Goal: Information Seeking & Learning: Learn about a topic

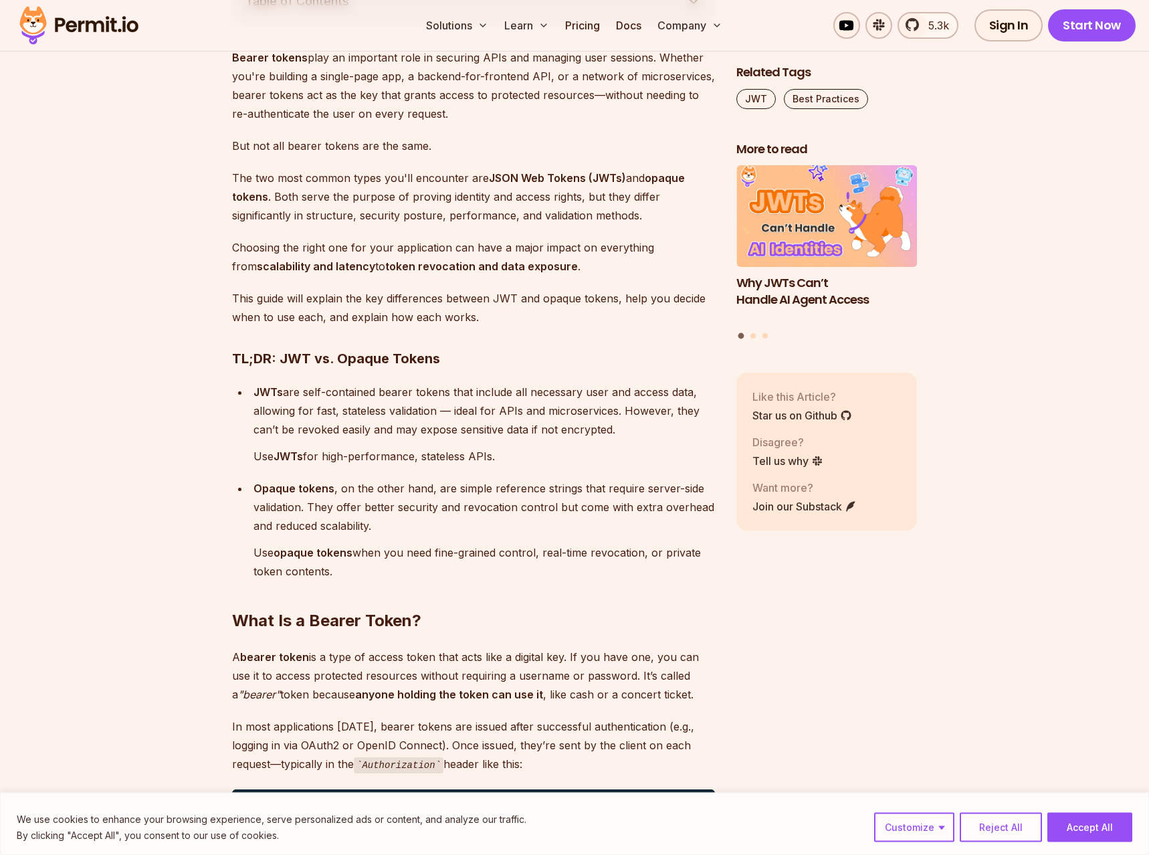
scroll to position [887, 0]
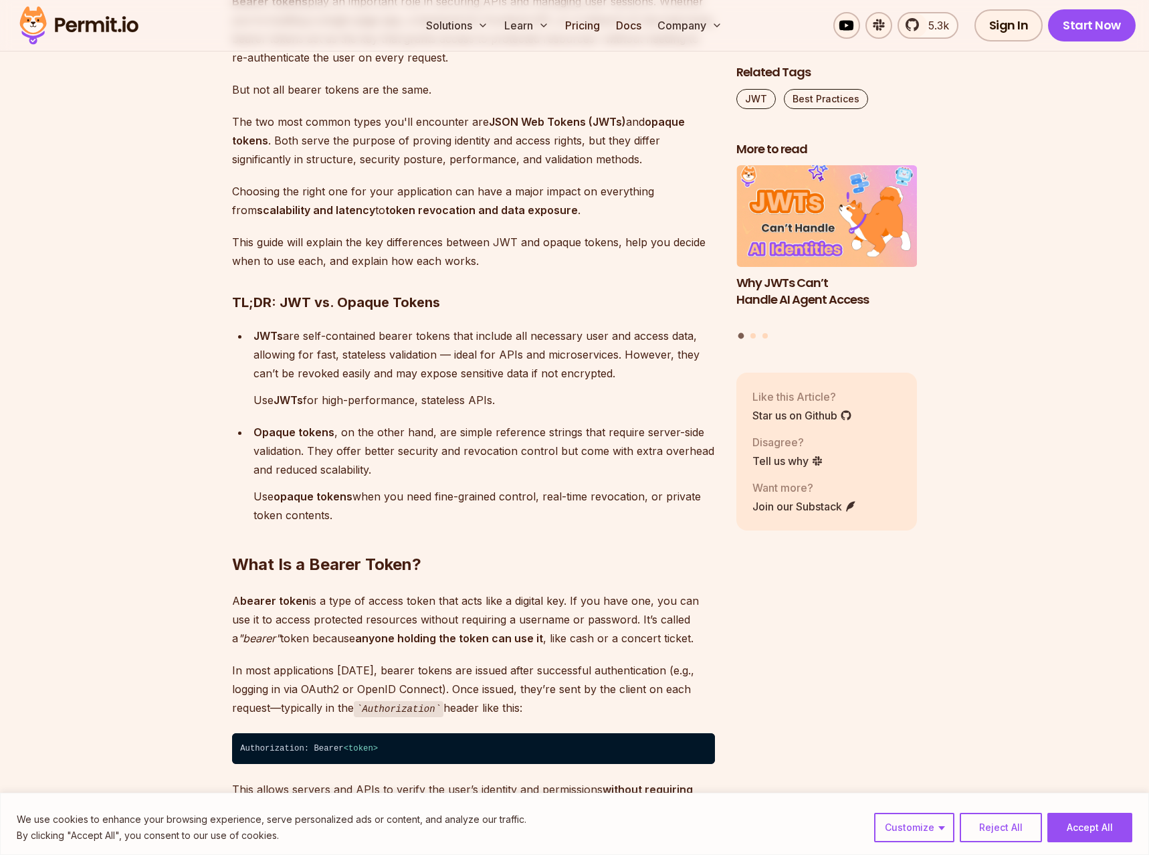
click at [408, 434] on p "Opaque tokens , on the other hand, are simple reference strings that require se…" at bounding box center [485, 451] width 462 height 56
click at [472, 435] on p "Opaque tokens , on the other hand, are simple reference strings that require se…" at bounding box center [485, 451] width 462 height 56
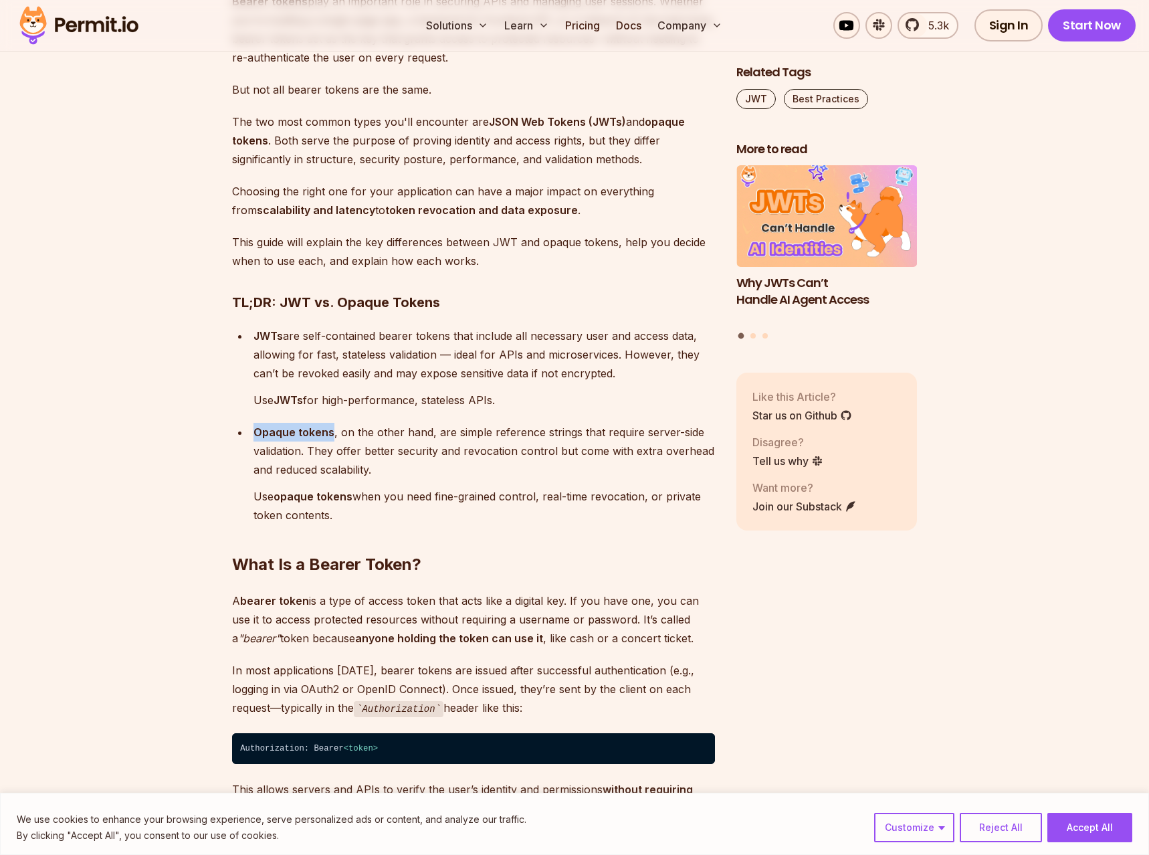
click at [472, 435] on p "Opaque tokens , on the other hand, are simple reference strings that require se…" at bounding box center [485, 451] width 462 height 56
click at [499, 436] on p "Opaque tokens , on the other hand, are simple reference strings that require se…" at bounding box center [485, 451] width 462 height 56
click at [379, 448] on p "Opaque tokens , on the other hand, are simple reference strings that require se…" at bounding box center [485, 451] width 462 height 56
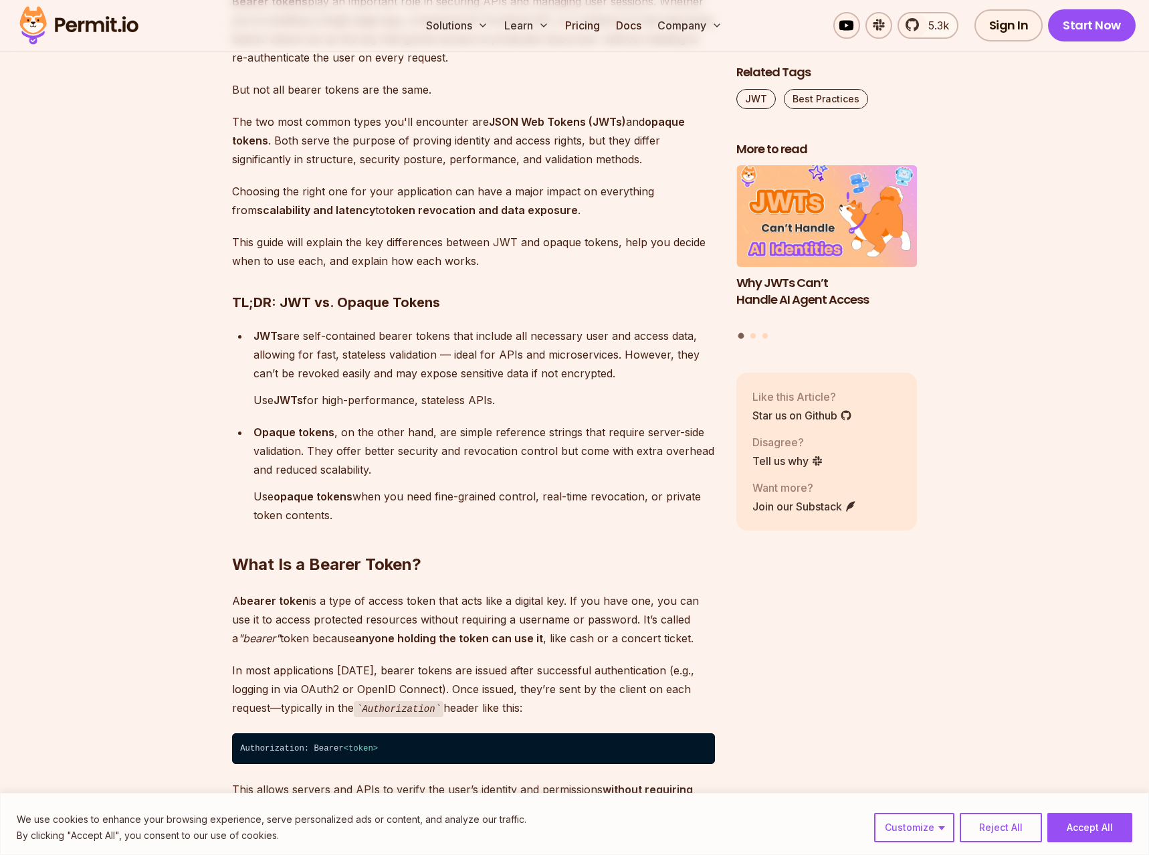
click at [490, 457] on p "Opaque tokens , on the other hand, are simple reference strings that require se…" at bounding box center [485, 451] width 462 height 56
click at [509, 457] on p "Opaque tokens , on the other hand, are simple reference strings that require se…" at bounding box center [485, 451] width 462 height 56
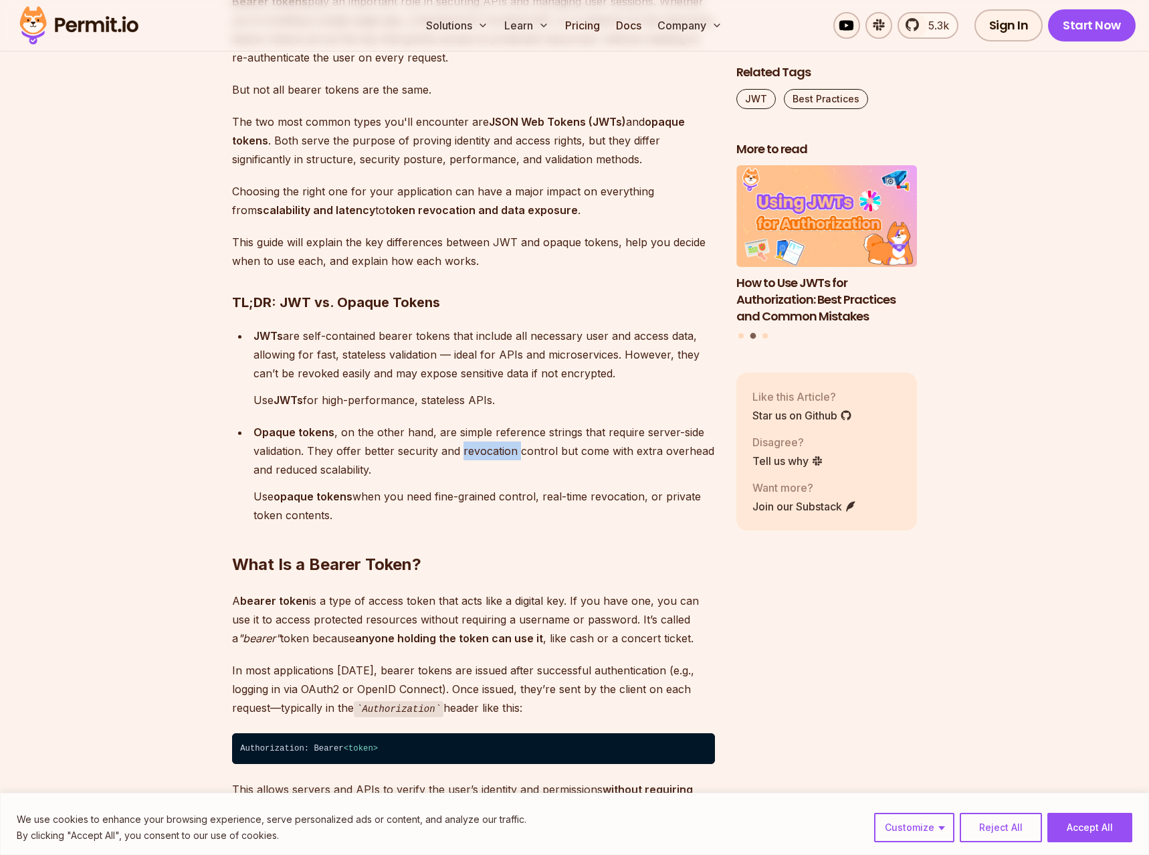
click at [509, 457] on p "Opaque tokens , on the other hand, are simple reference strings that require se…" at bounding box center [485, 451] width 462 height 56
click at [437, 496] on p "Use opaque tokens when you need fine-grained control, real-time revocation, or …" at bounding box center [485, 505] width 462 height 37
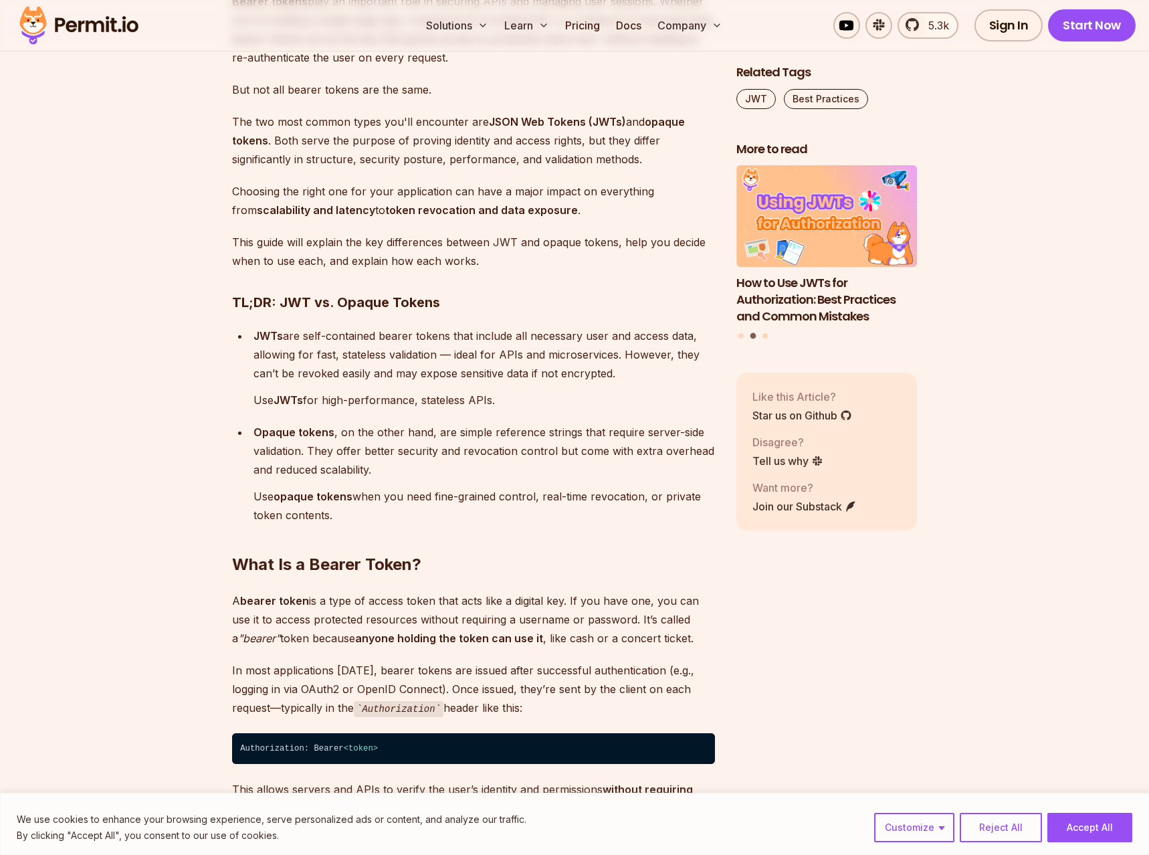
click at [423, 506] on h2 "What Is a Bearer Token?" at bounding box center [473, 537] width 483 height 75
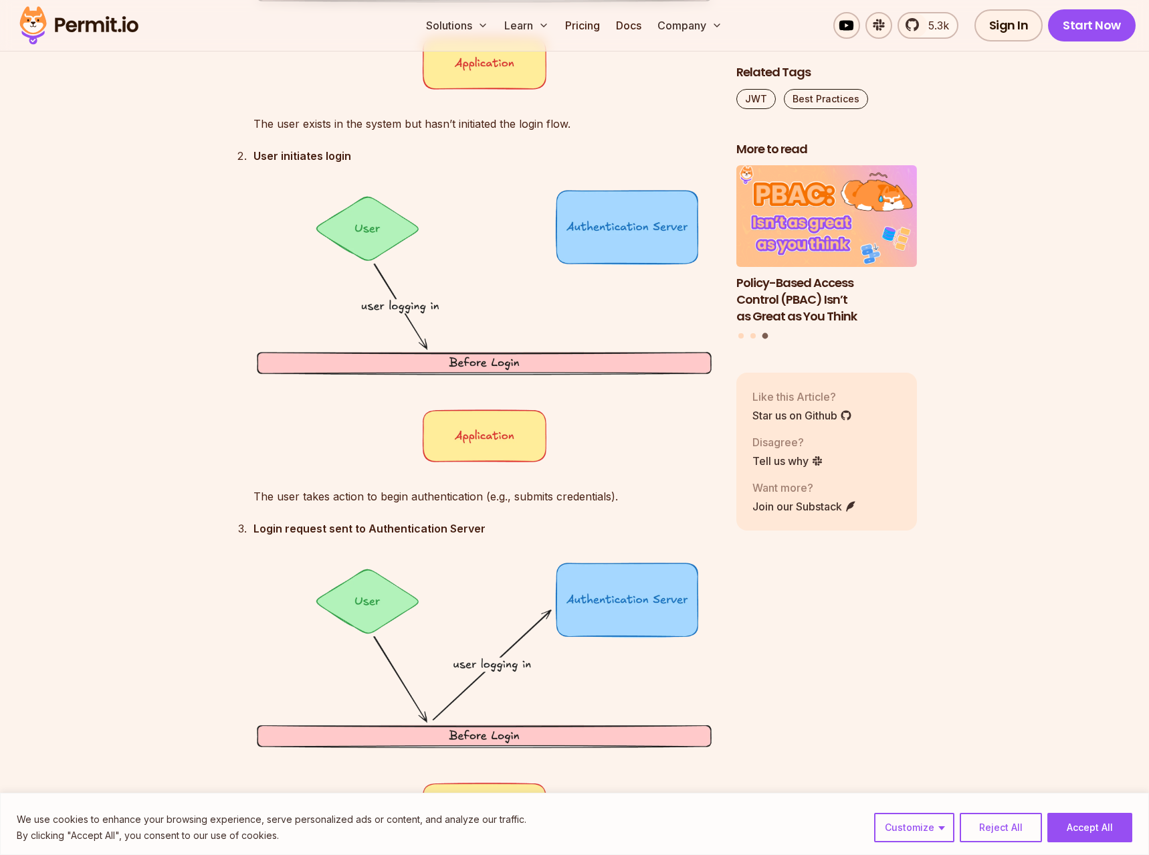
scroll to position [2252, 0]
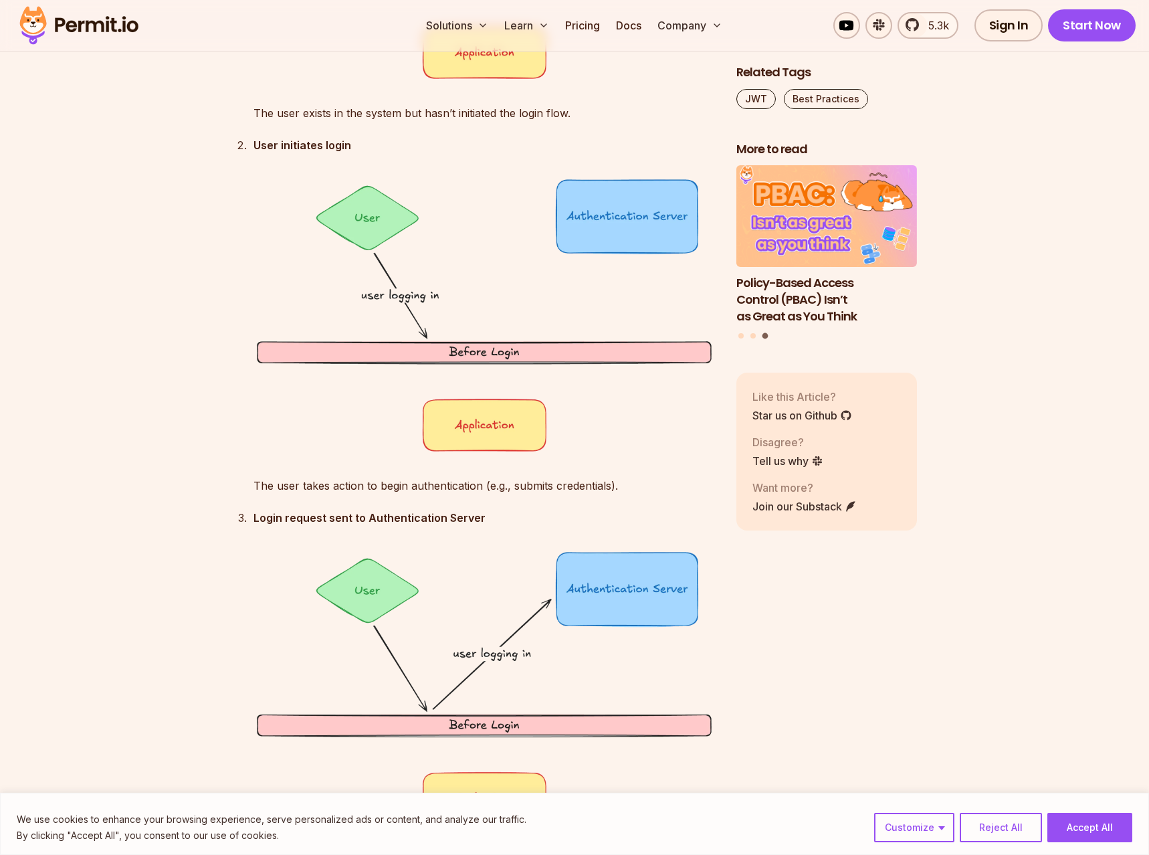
click at [402, 489] on p "The user takes action to begin authentication (e.g., submits credentials)." at bounding box center [485, 485] width 462 height 19
click at [389, 523] on strong "Login request sent to Authentication Server" at bounding box center [370, 517] width 232 height 13
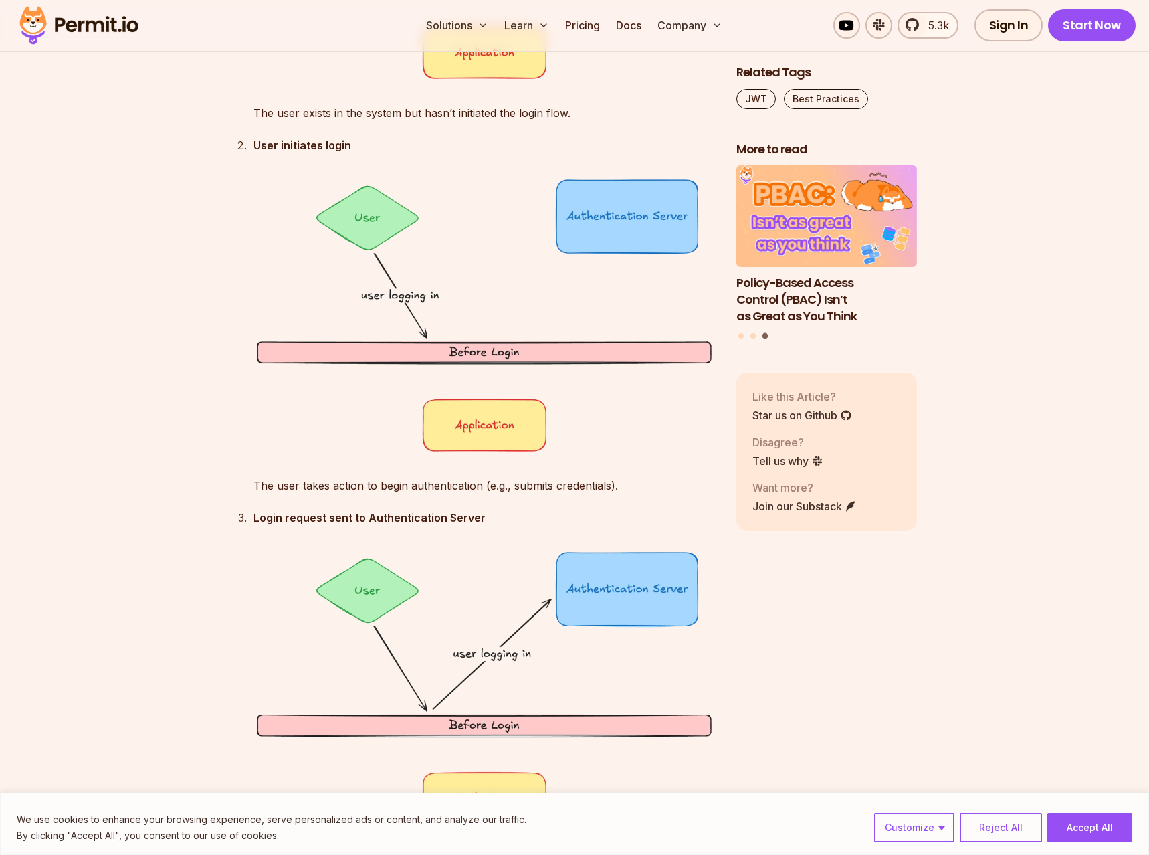
click at [389, 523] on strong "Login request sent to Authentication Server" at bounding box center [370, 517] width 232 height 13
click at [391, 486] on p "The user takes action to begin authentication (e.g., submits credentials)." at bounding box center [485, 485] width 462 height 19
click at [339, 530] on div "Login request sent to Authentication Server The app forwards login details to a…" at bounding box center [485, 688] width 462 height 359
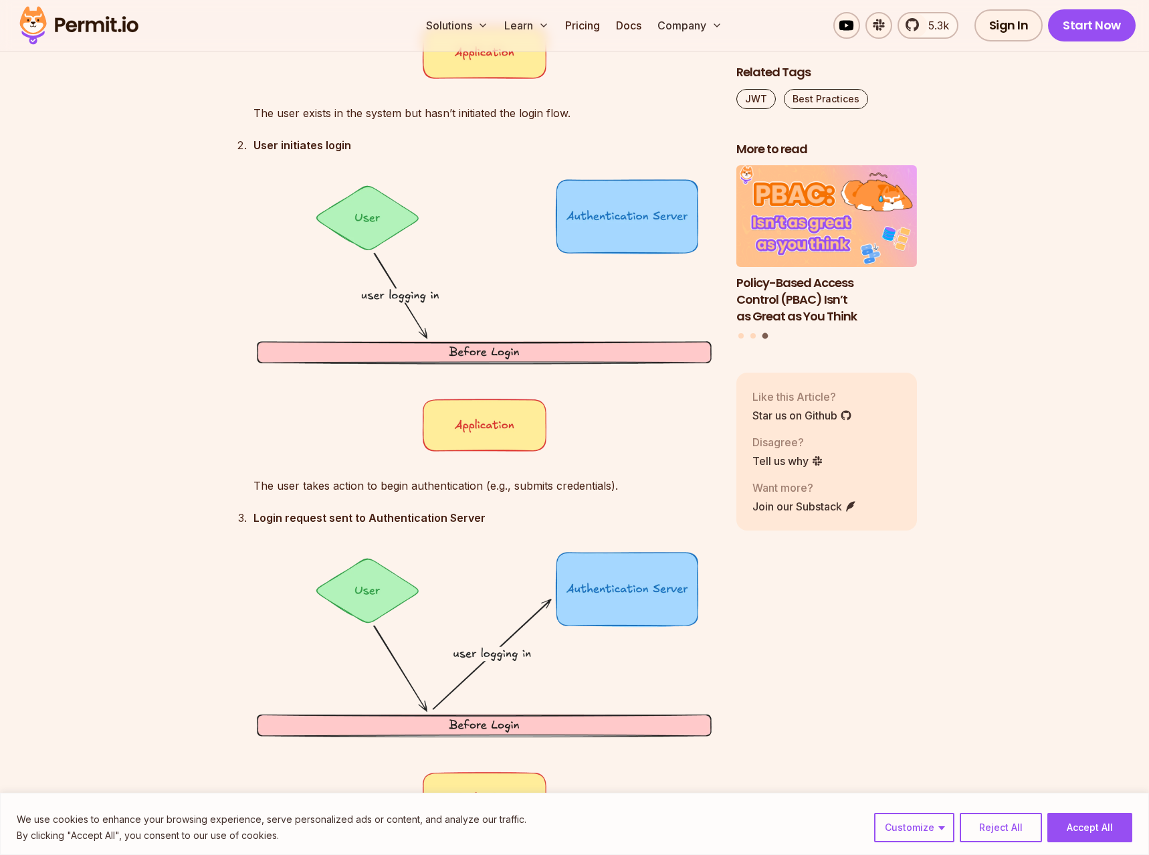
click at [341, 521] on strong "Login request sent to Authentication Server" at bounding box center [370, 517] width 232 height 13
click at [353, 488] on p "The user takes action to begin authentication (e.g., submits credentials)." at bounding box center [485, 485] width 462 height 19
